Goal: Task Accomplishment & Management: Use online tool/utility

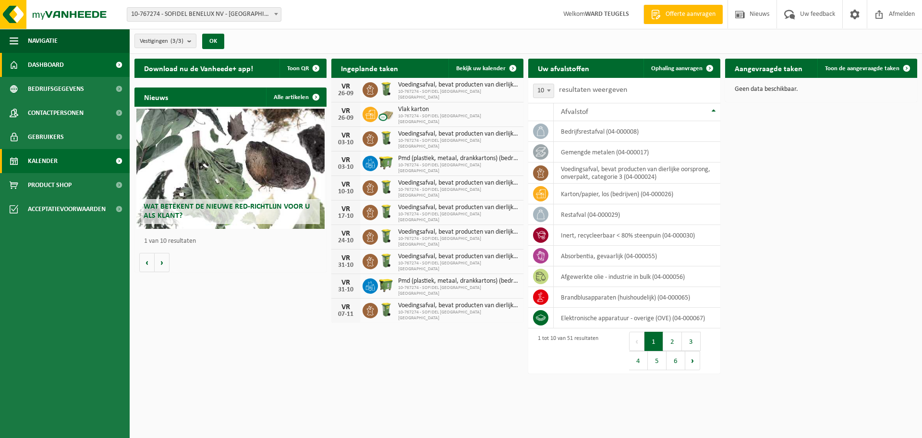
click at [51, 166] on span "Kalender" at bounding box center [43, 161] width 30 height 24
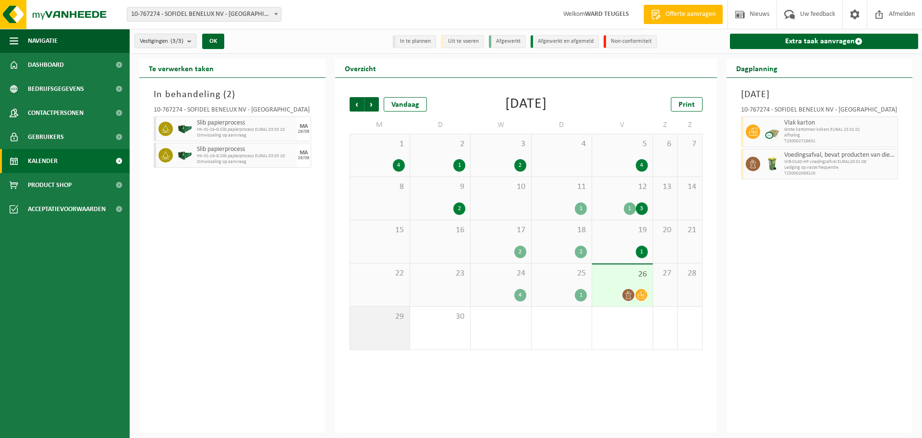
click at [388, 315] on span "29" at bounding box center [380, 316] width 50 height 11
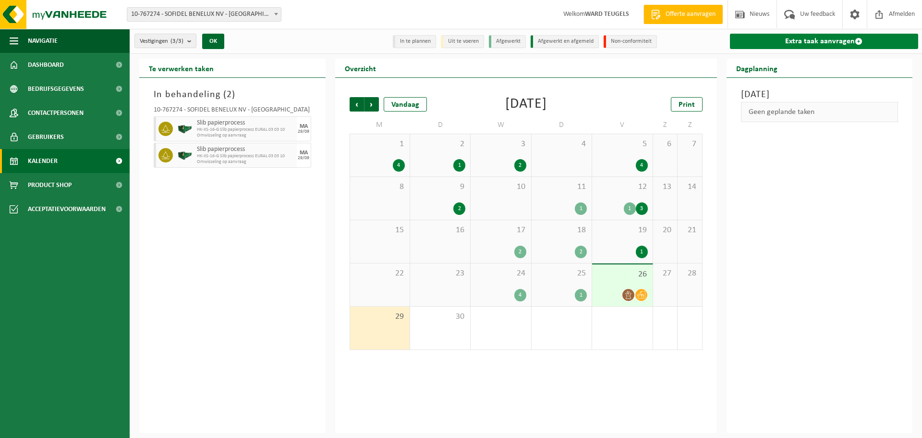
click at [835, 45] on link "Extra taak aanvragen" at bounding box center [824, 41] width 189 height 15
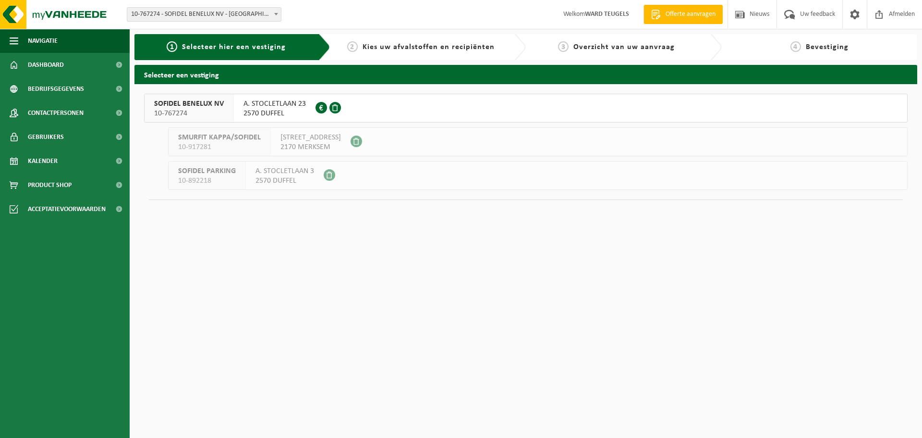
click at [200, 105] on span "SOFIDEL BENELUX NV" at bounding box center [189, 104] width 70 height 10
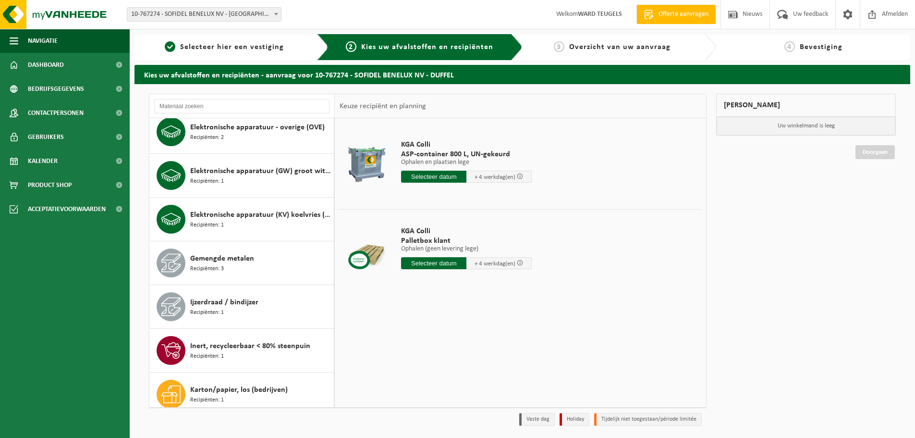
scroll to position [672, 0]
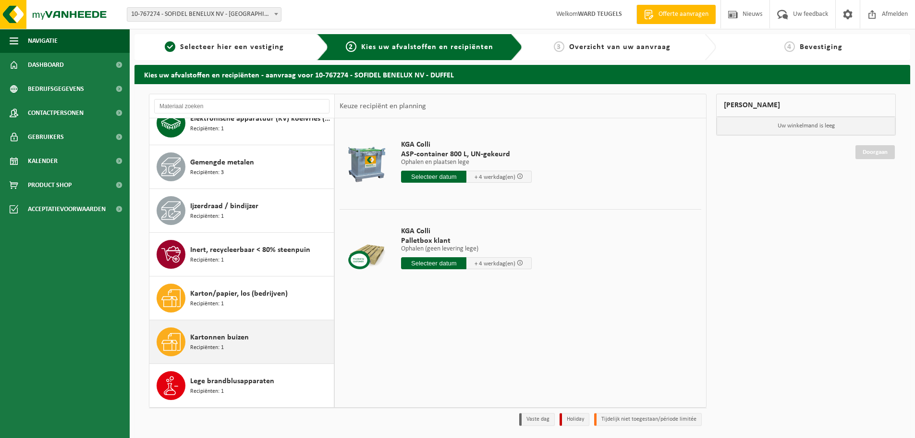
click at [236, 341] on span "Kartonnen buizen" at bounding box center [219, 337] width 59 height 12
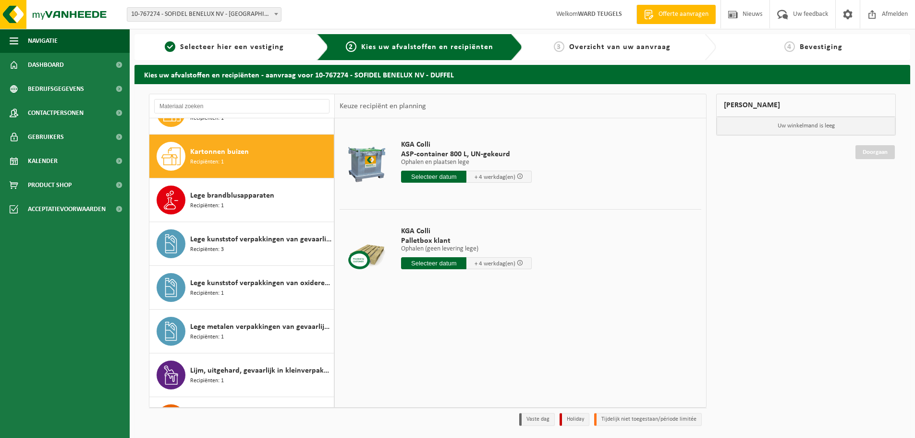
scroll to position [874, 0]
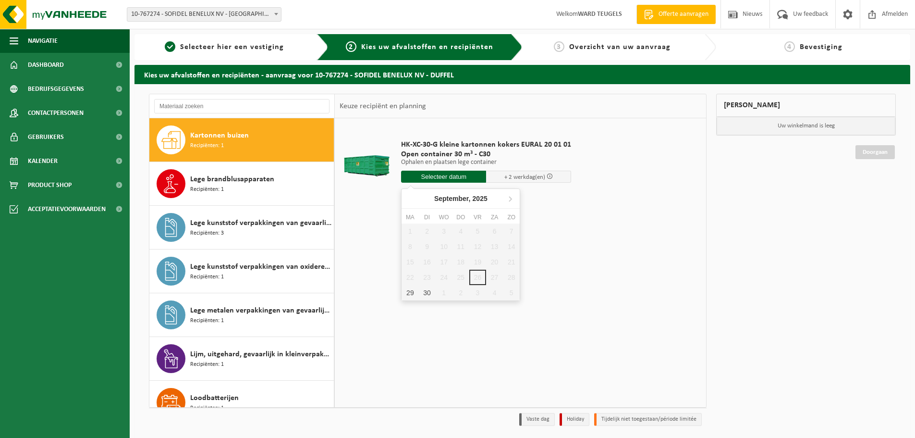
click at [462, 177] on input "text" at bounding box center [443, 176] width 85 height 12
click at [412, 295] on div "29" at bounding box center [409, 292] width 17 height 15
type input "Van 2025-09-29"
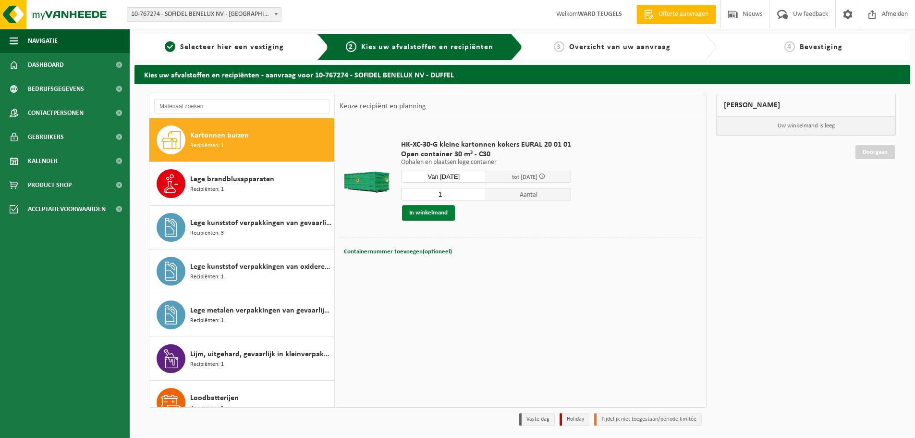
click at [426, 208] on button "In winkelmand" at bounding box center [428, 212] width 53 height 15
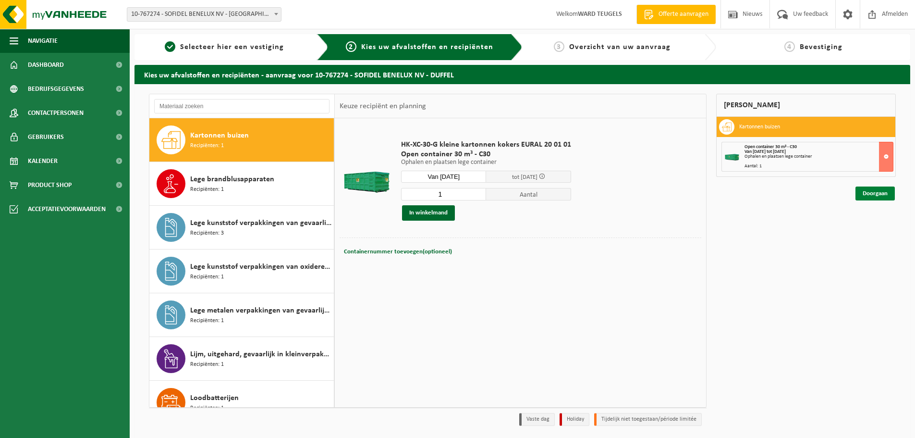
click at [875, 191] on link "Doorgaan" at bounding box center [874, 193] width 39 height 14
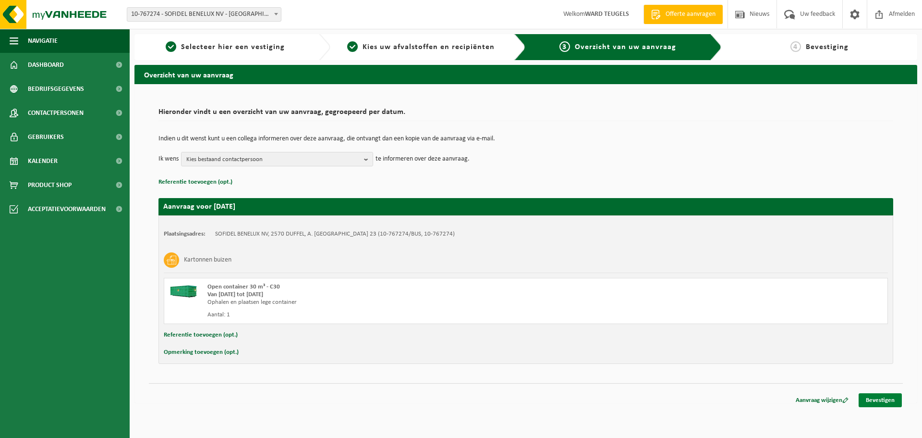
click at [880, 397] on link "Bevestigen" at bounding box center [880, 400] width 43 height 14
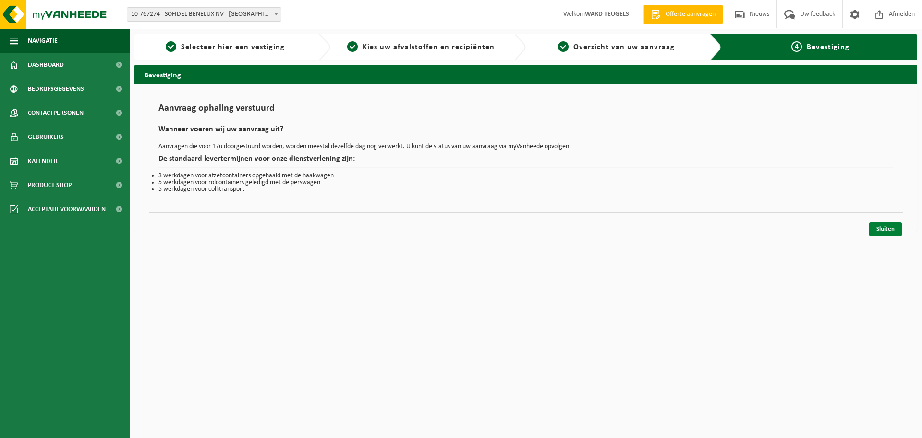
click at [887, 231] on link "Sluiten" at bounding box center [885, 229] width 33 height 14
